Goal: Information Seeking & Learning: Learn about a topic

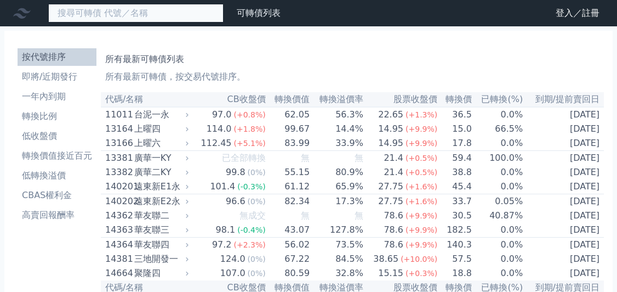
click at [123, 13] on input at bounding box center [135, 13] width 175 height 19
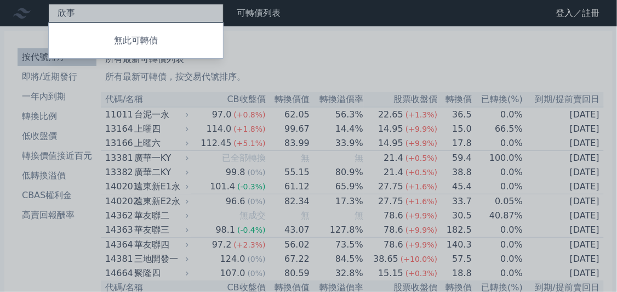
type input "欣"
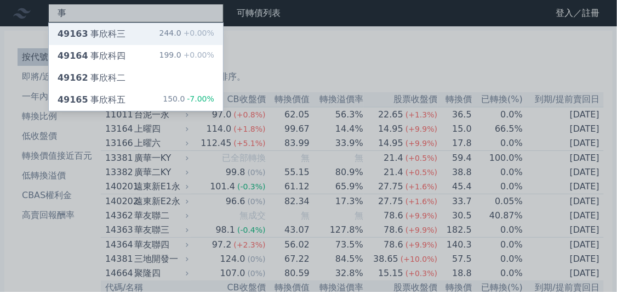
type input "事"
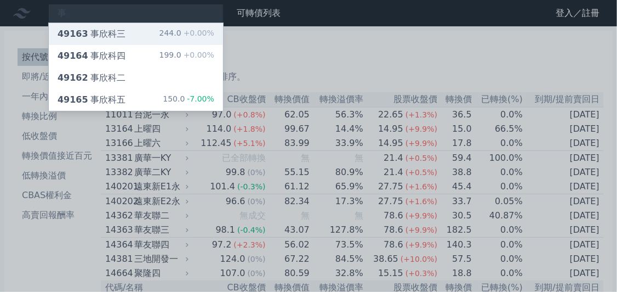
click at [117, 32] on div "49163 事欣科三" at bounding box center [92, 33] width 68 height 13
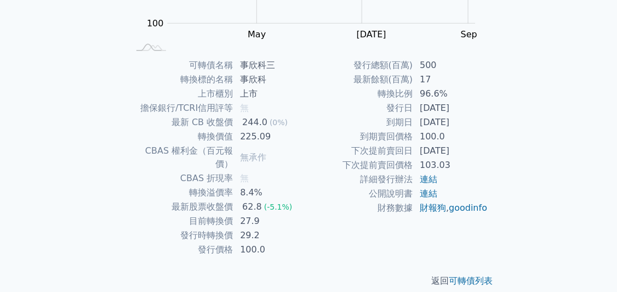
scroll to position [161, 0]
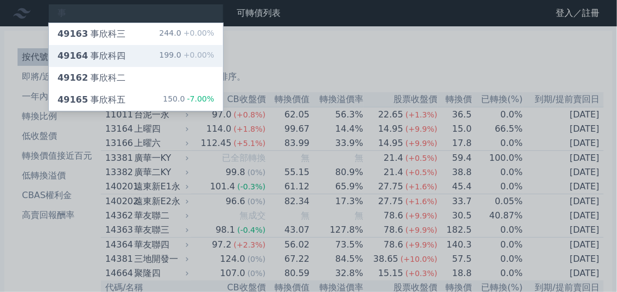
click at [109, 58] on div "49164 事欣科四" at bounding box center [92, 55] width 68 height 13
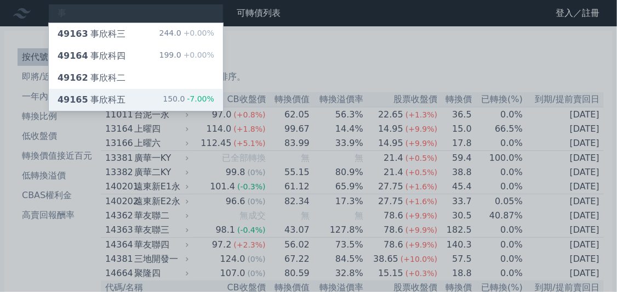
click at [117, 96] on div "49165 事欣科五" at bounding box center [92, 99] width 68 height 13
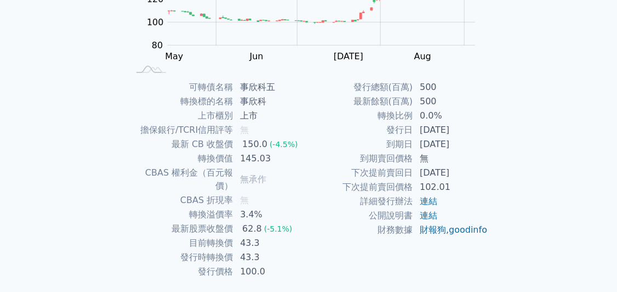
scroll to position [216, 0]
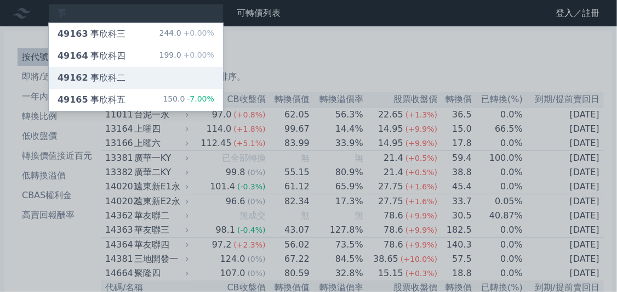
click at [115, 75] on div "49162 事欣科二" at bounding box center [92, 77] width 68 height 13
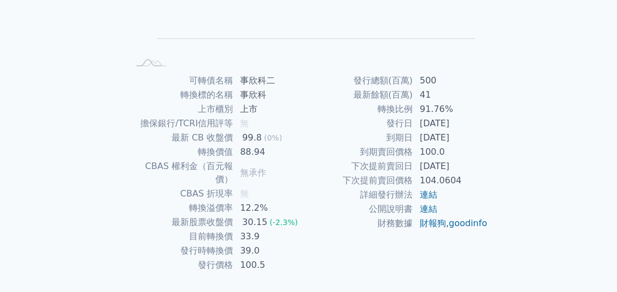
scroll to position [216, 0]
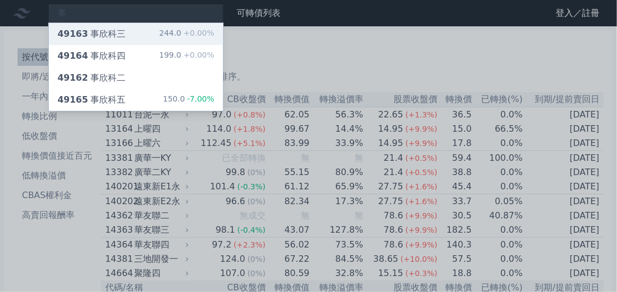
click at [118, 35] on div "49163 事欣科三" at bounding box center [92, 33] width 68 height 13
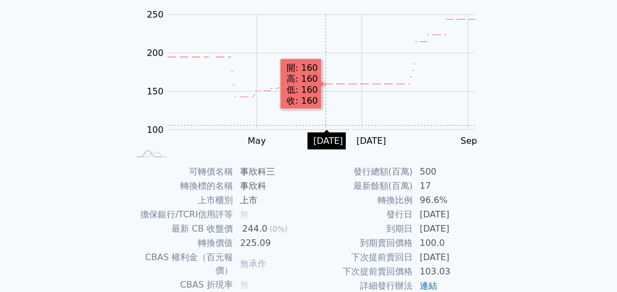
scroll to position [216, 0]
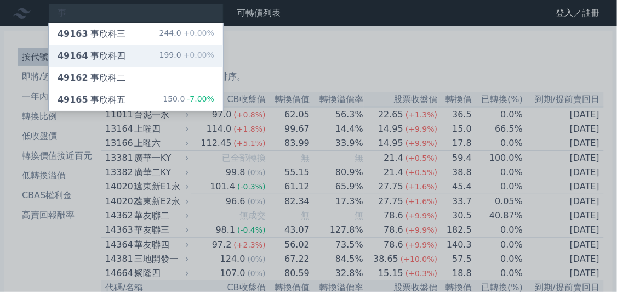
click at [83, 58] on div "49164 事欣科四" at bounding box center [92, 55] width 68 height 13
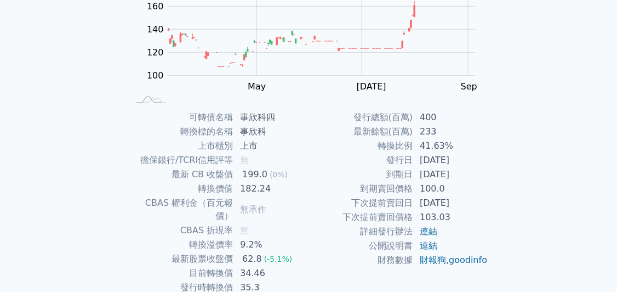
scroll to position [216, 0]
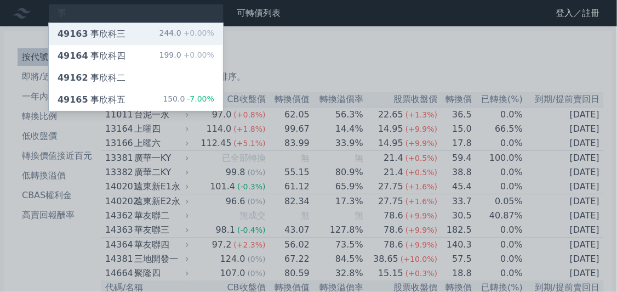
click at [118, 38] on div "49163 事欣科三" at bounding box center [92, 33] width 68 height 13
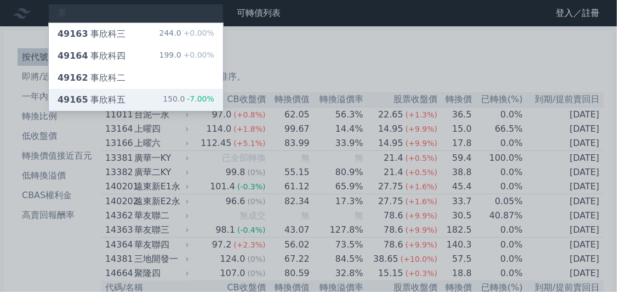
click at [96, 102] on div "49165 事欣科五" at bounding box center [92, 99] width 68 height 13
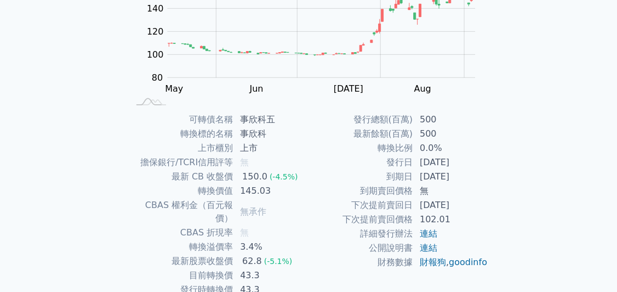
scroll to position [161, 0]
